Goal: Task Accomplishment & Management: Manage account settings

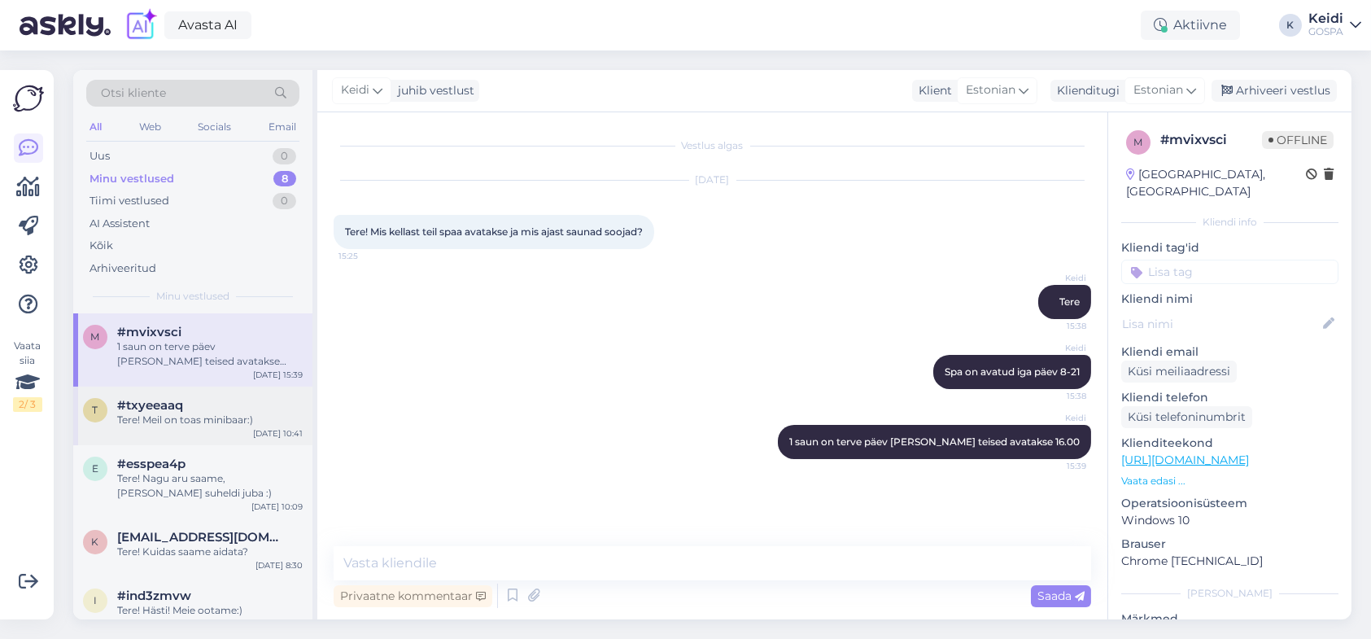
click at [178, 429] on div "t #txyeeaaq Tere! Meil on toas minibaar:) [DATE] 10:41" at bounding box center [192, 415] width 239 height 59
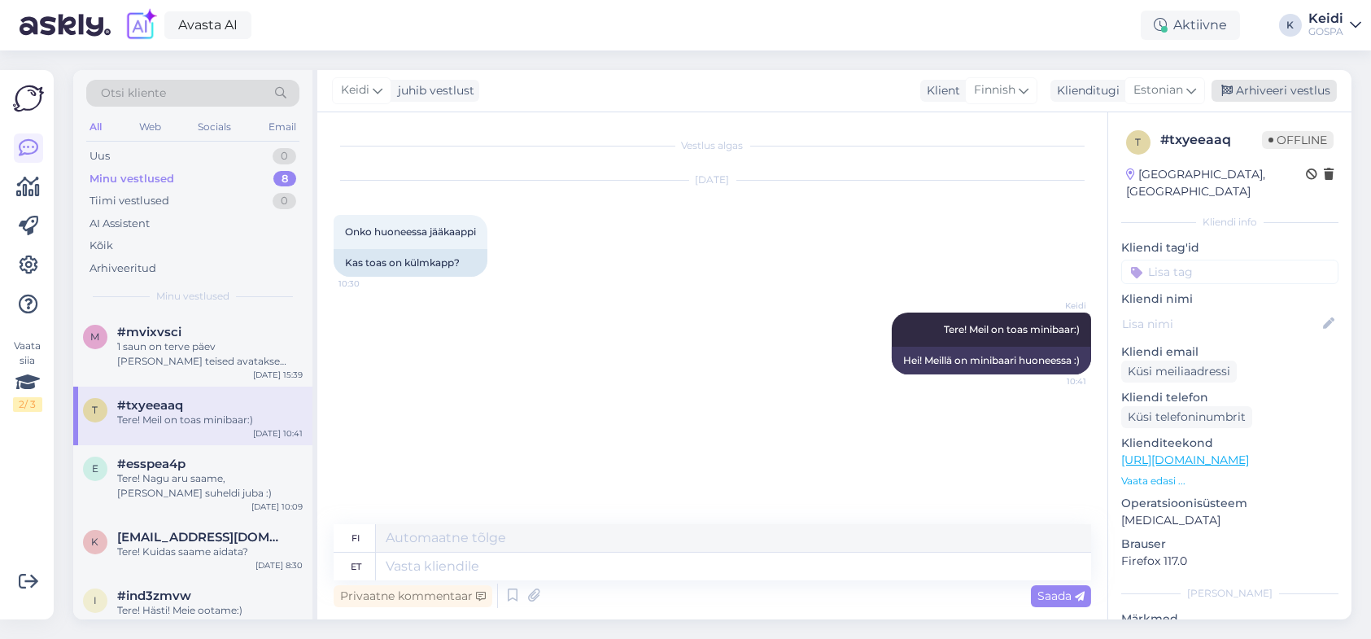
click at [1257, 94] on div "Arhiveeri vestlus" at bounding box center [1273, 91] width 125 height 22
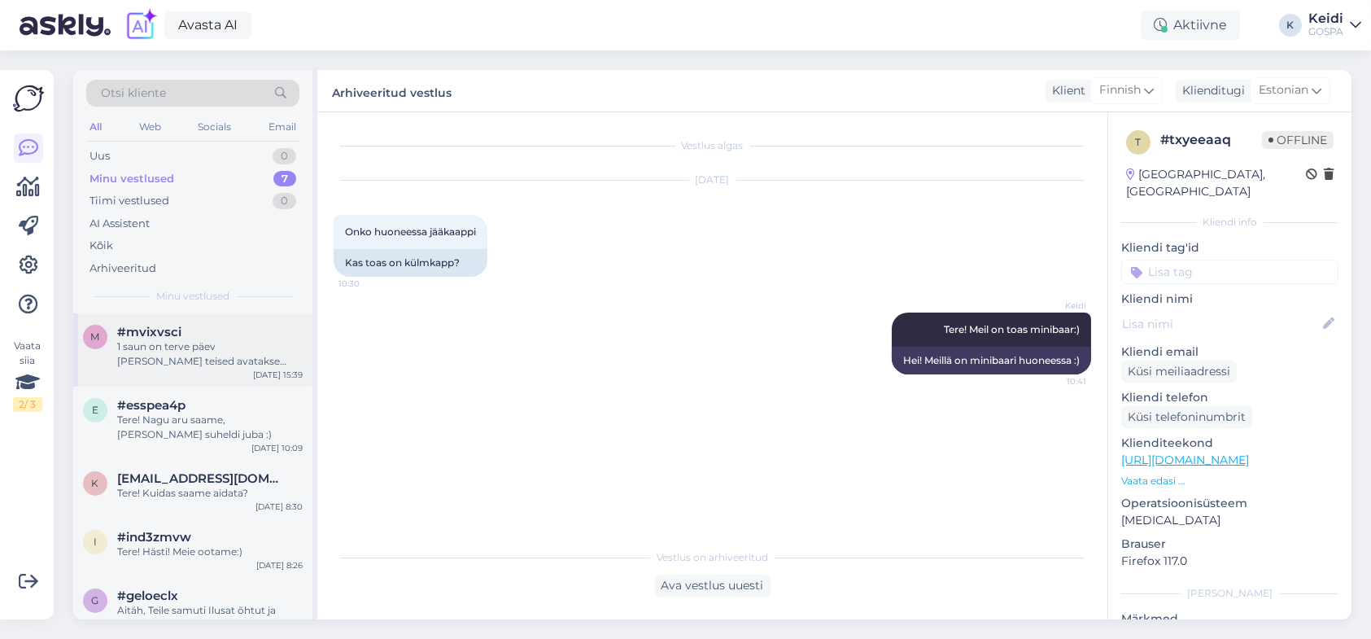
click at [150, 359] on div "1 saun on terve päev [PERSON_NAME] teised avatakse 16.00" at bounding box center [209, 353] width 185 height 29
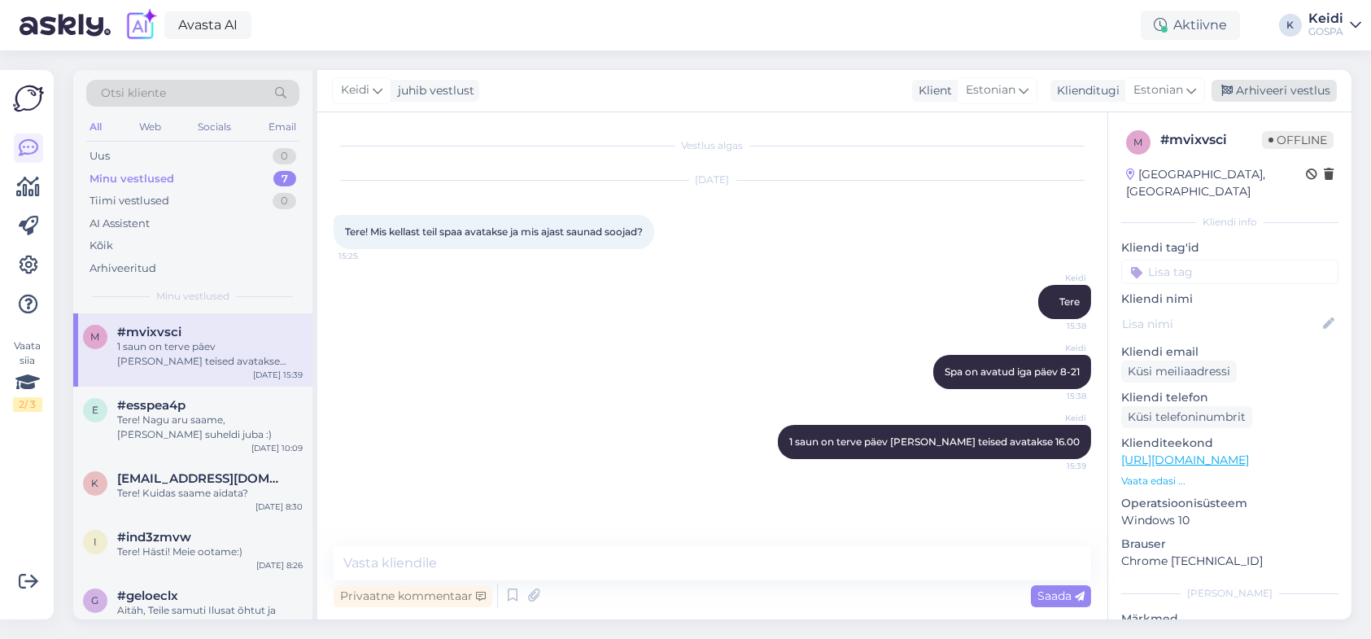
click at [1315, 93] on div "Arhiveeri vestlus" at bounding box center [1273, 91] width 125 height 22
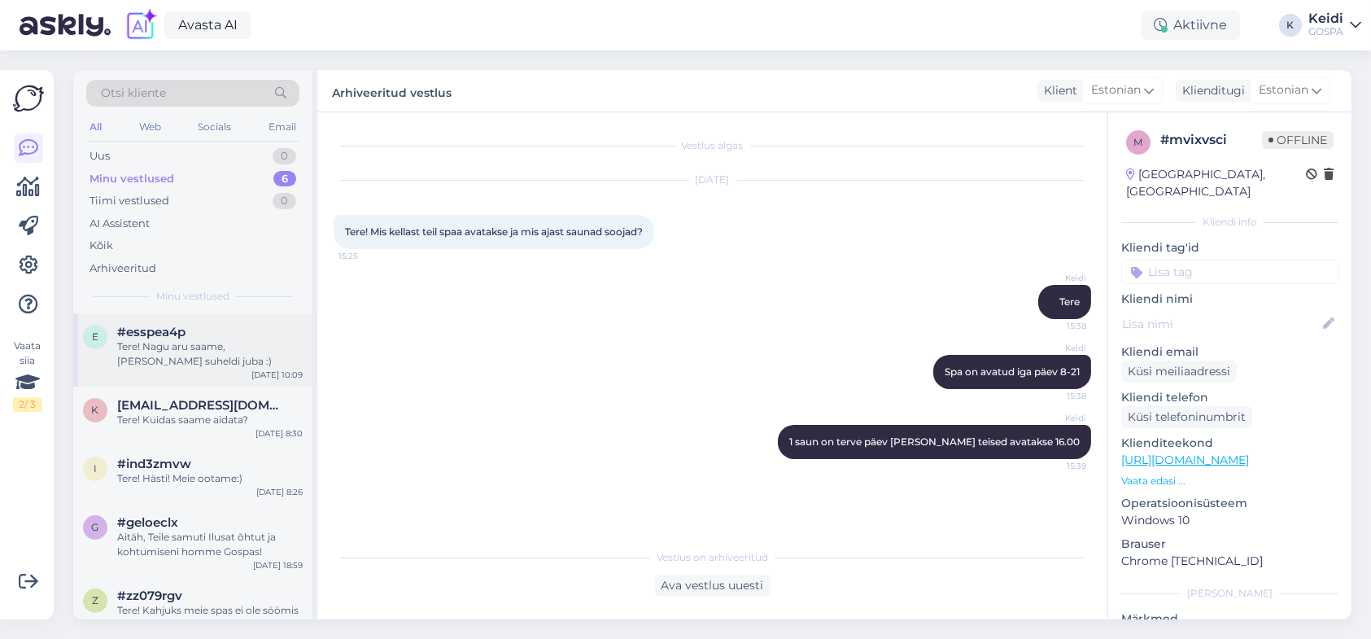
click at [172, 328] on span "#esspea4p" at bounding box center [151, 332] width 68 height 15
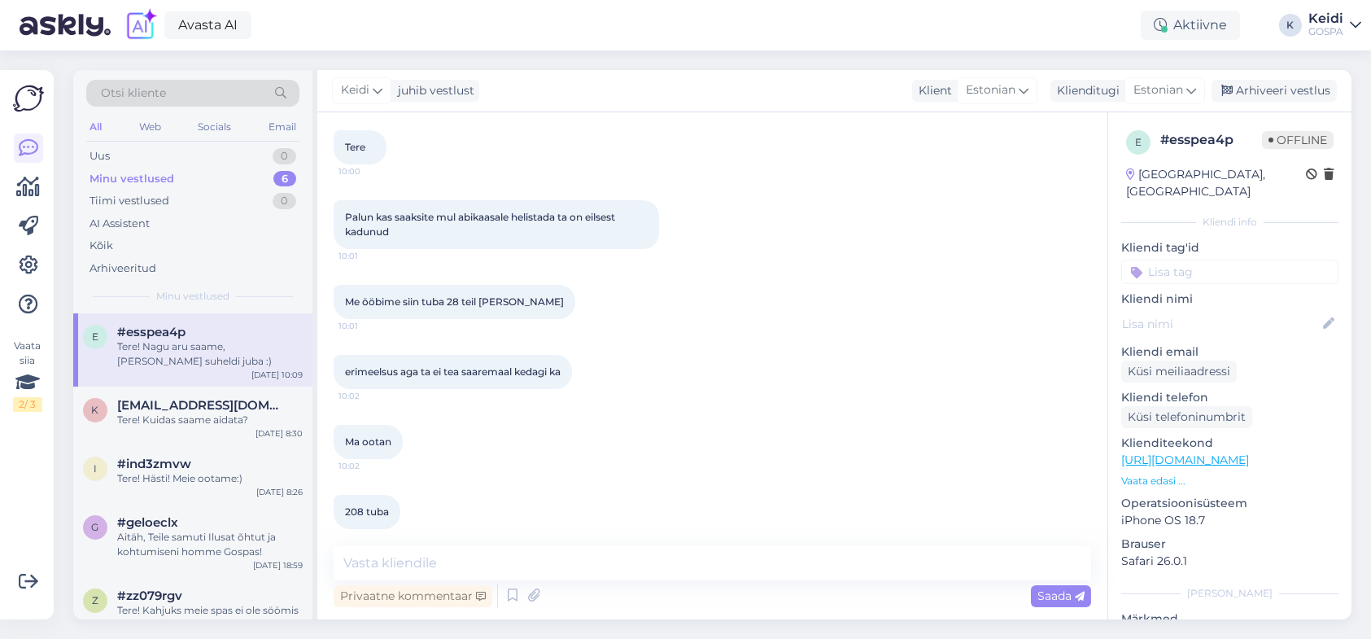
scroll to position [169, 0]
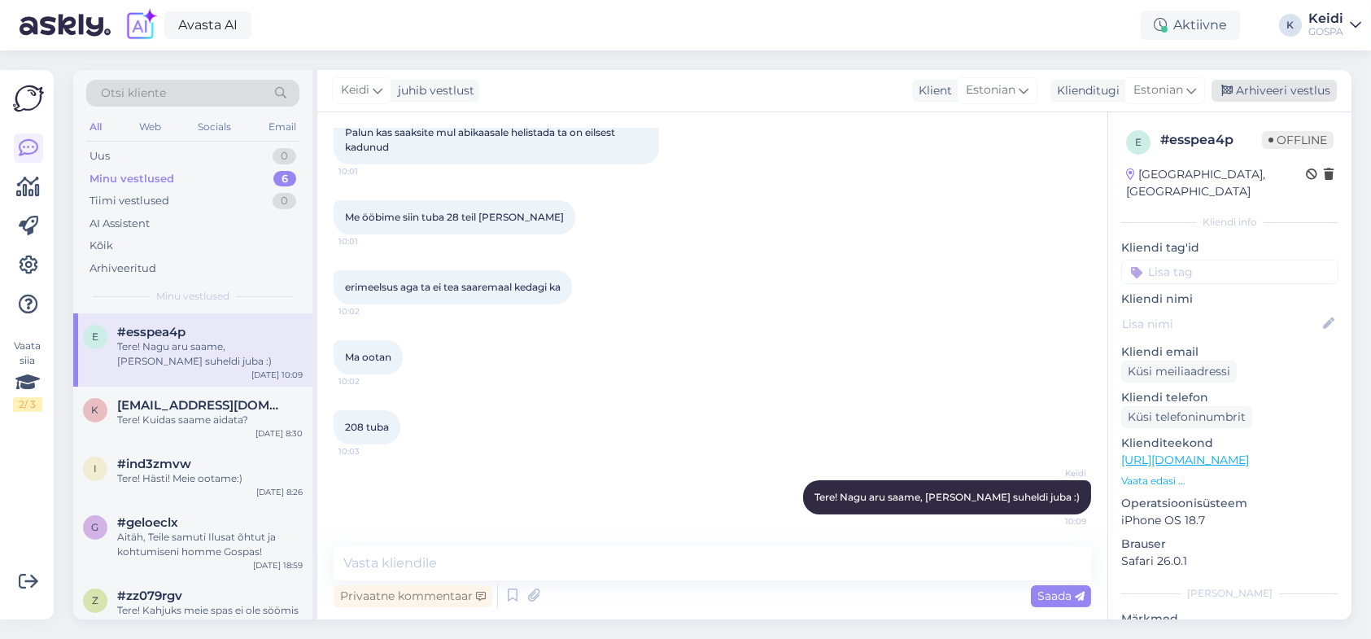
click at [1319, 98] on div "Arhiveeri vestlus" at bounding box center [1273, 91] width 125 height 22
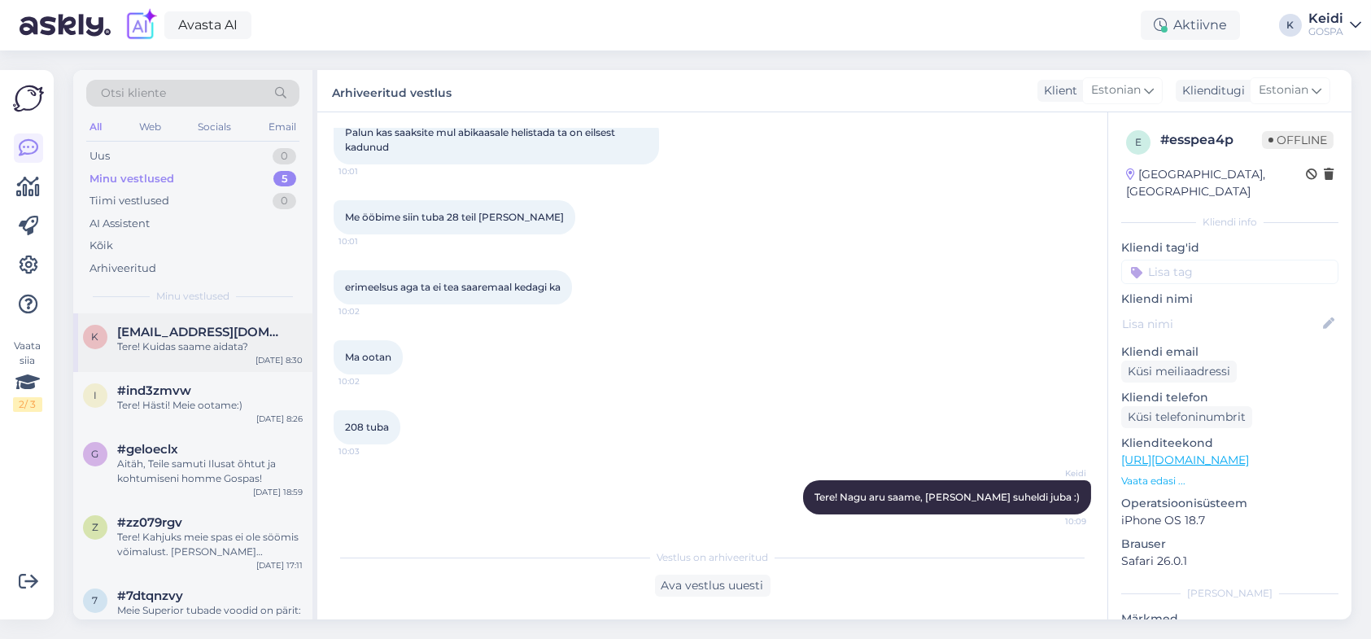
click at [210, 351] on div "Tere! Kuidas saame aidata?" at bounding box center [209, 346] width 185 height 15
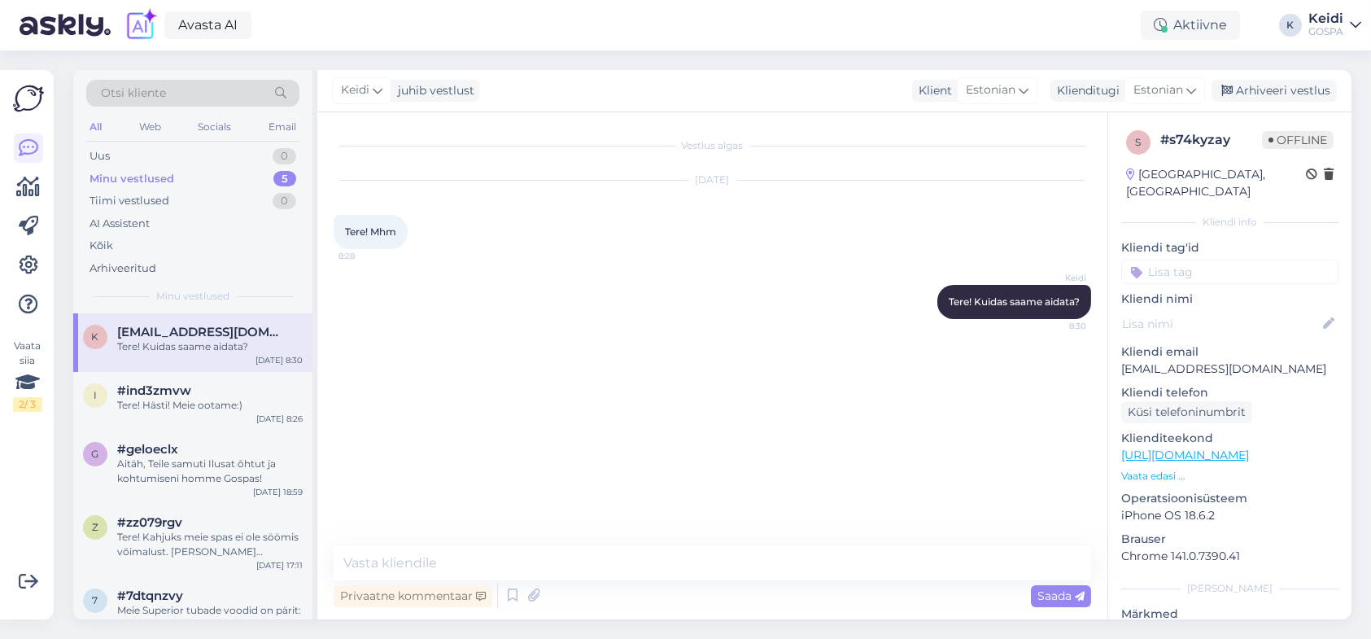
scroll to position [0, 0]
click at [1290, 95] on div "Arhiveeri vestlus" at bounding box center [1273, 91] width 125 height 22
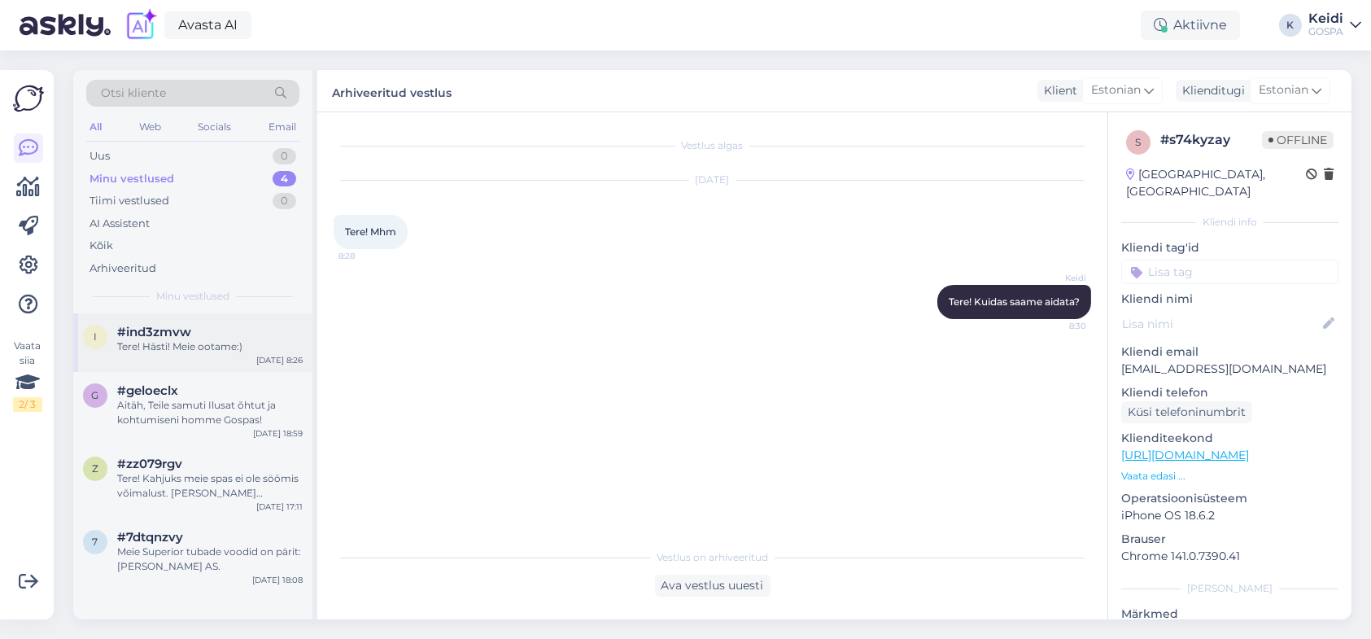
click at [177, 360] on div "i #ind3zmvw Tere! Hästi! Meie ootame:) [DATE] 8:26" at bounding box center [192, 342] width 239 height 59
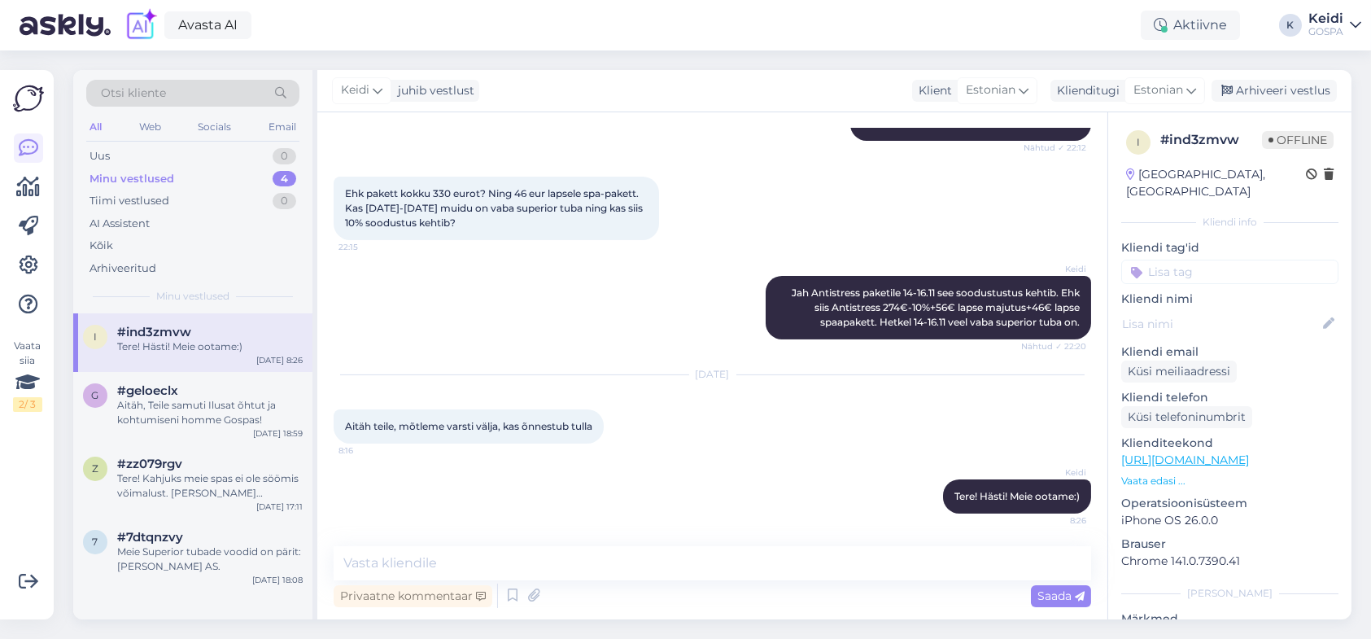
scroll to position [976, 0]
click at [179, 395] on div "#geloeclx" at bounding box center [209, 390] width 185 height 15
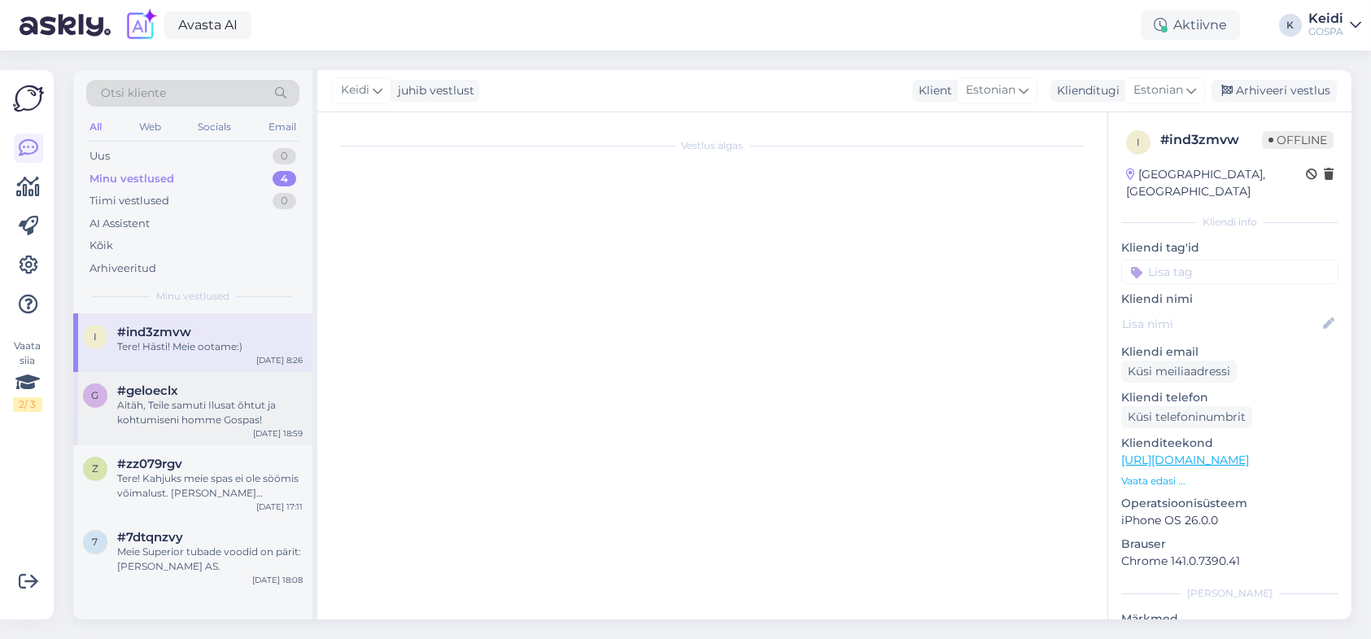
scroll to position [1756, 0]
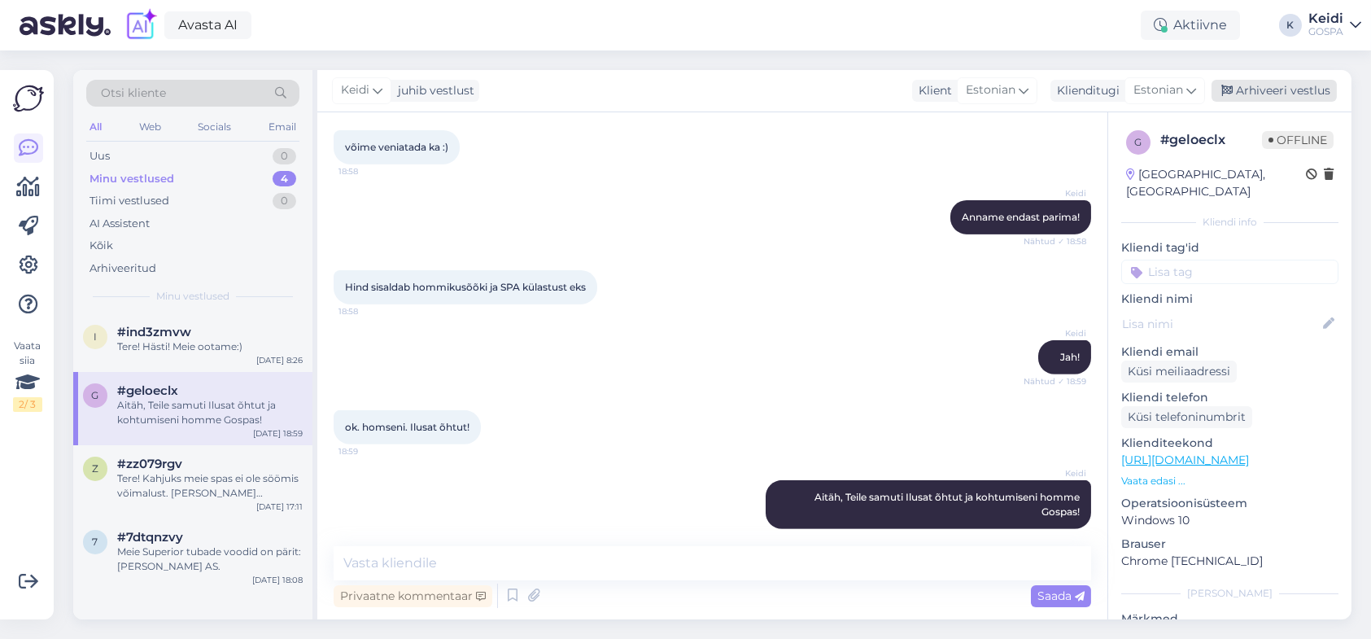
click at [1266, 85] on div "Arhiveeri vestlus" at bounding box center [1273, 91] width 125 height 22
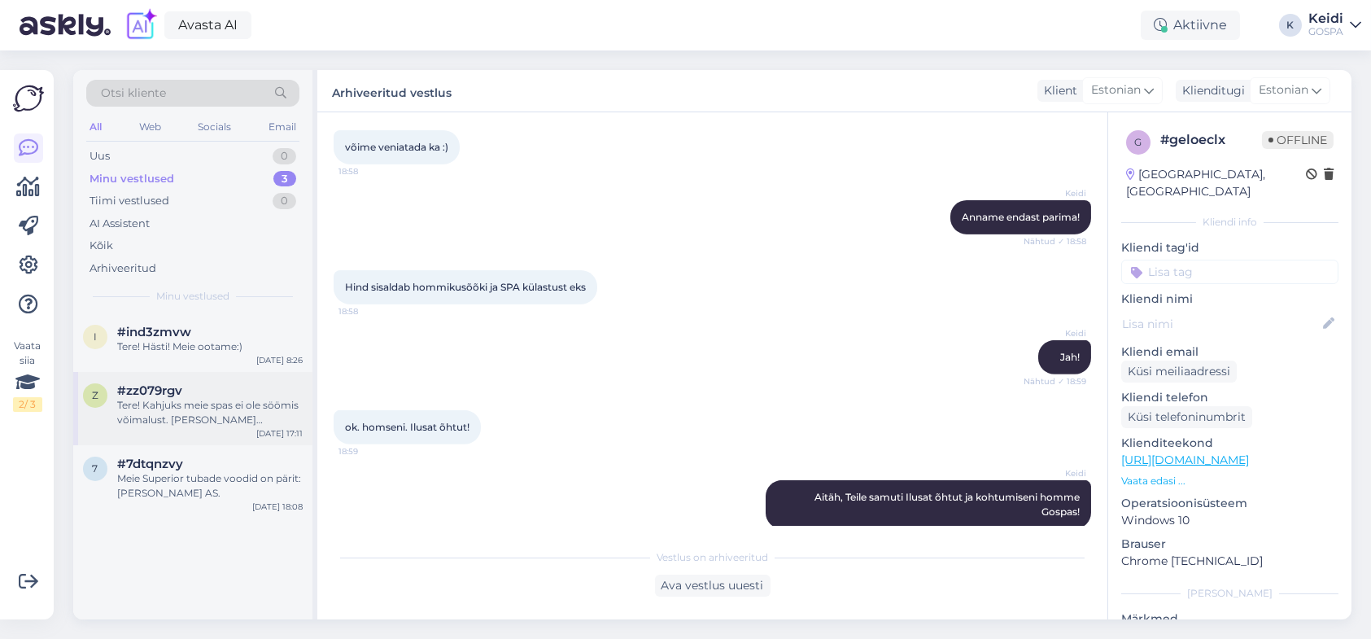
click at [166, 422] on div "Tere! Kahjuks meie spas ei ole söömis võimalust. [PERSON_NAME] mahlabaar." at bounding box center [209, 412] width 185 height 29
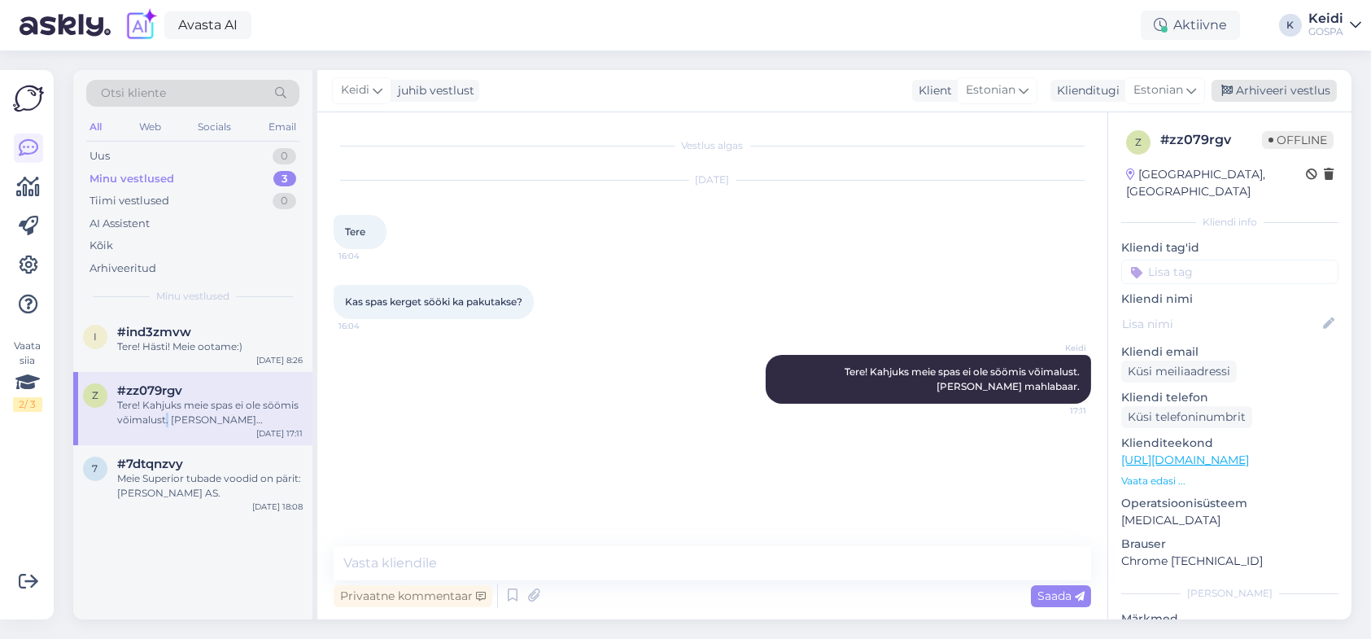
click at [1249, 96] on div "Arhiveeri vestlus" at bounding box center [1273, 91] width 125 height 22
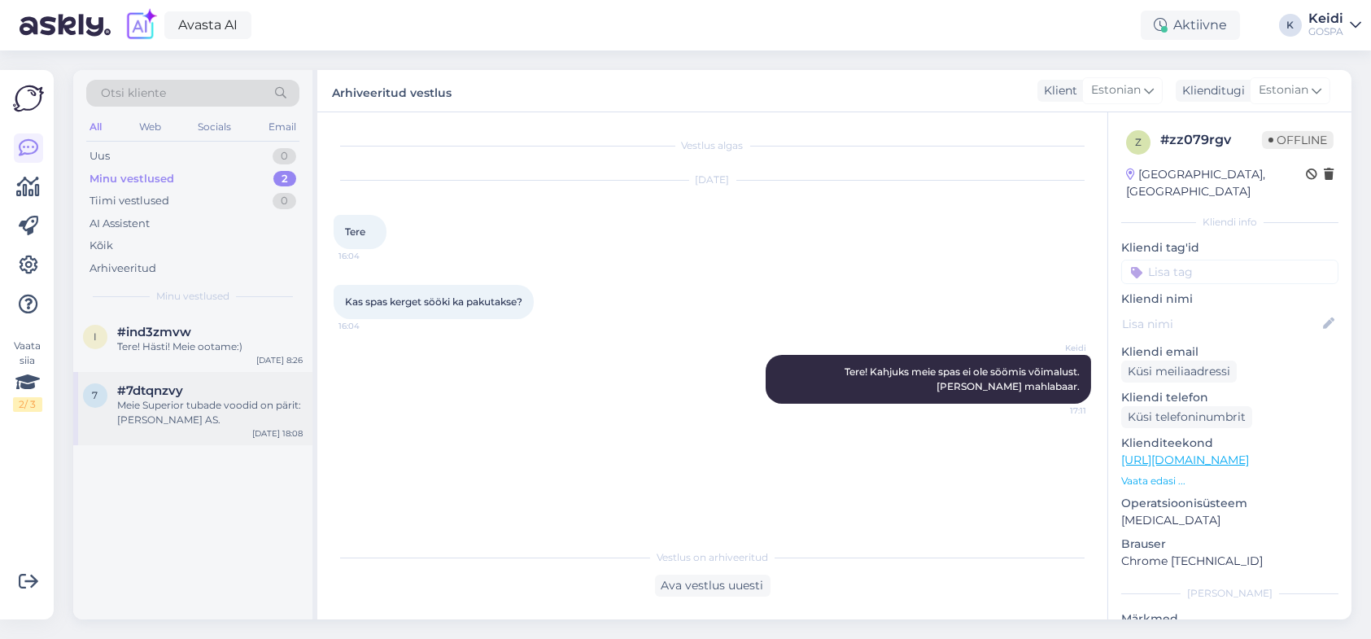
click at [148, 409] on div "Meie Superior tubade voodid on pärit: [PERSON_NAME] AS." at bounding box center [209, 412] width 185 height 29
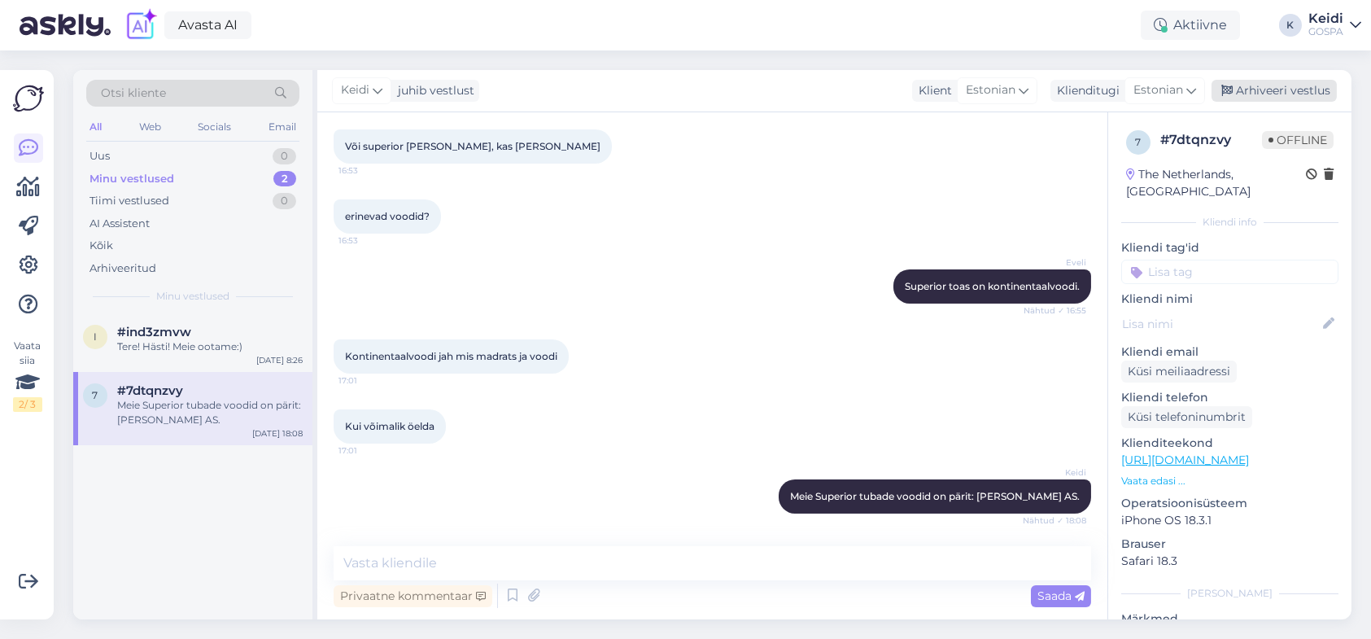
click at [1256, 92] on div "Arhiveeri vestlus" at bounding box center [1273, 91] width 125 height 22
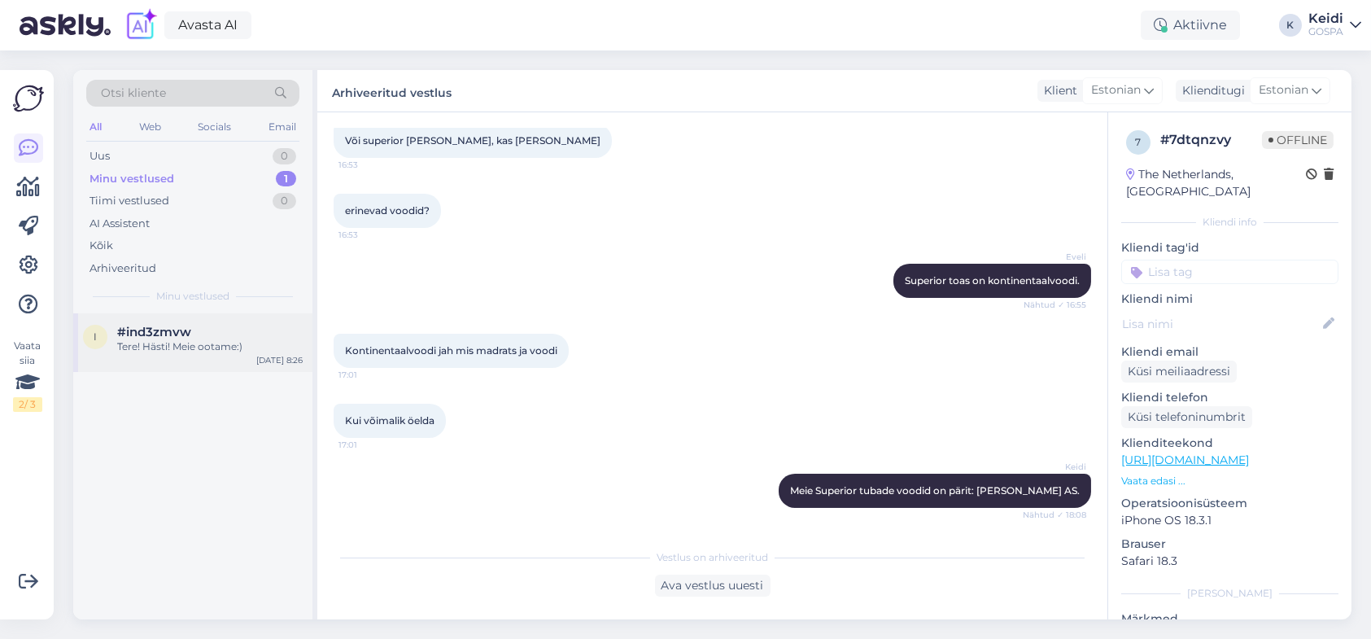
click at [137, 342] on div "Tere! Hästi! Meie ootame:)" at bounding box center [209, 346] width 185 height 15
